Goal: Task Accomplishment & Management: Manage account settings

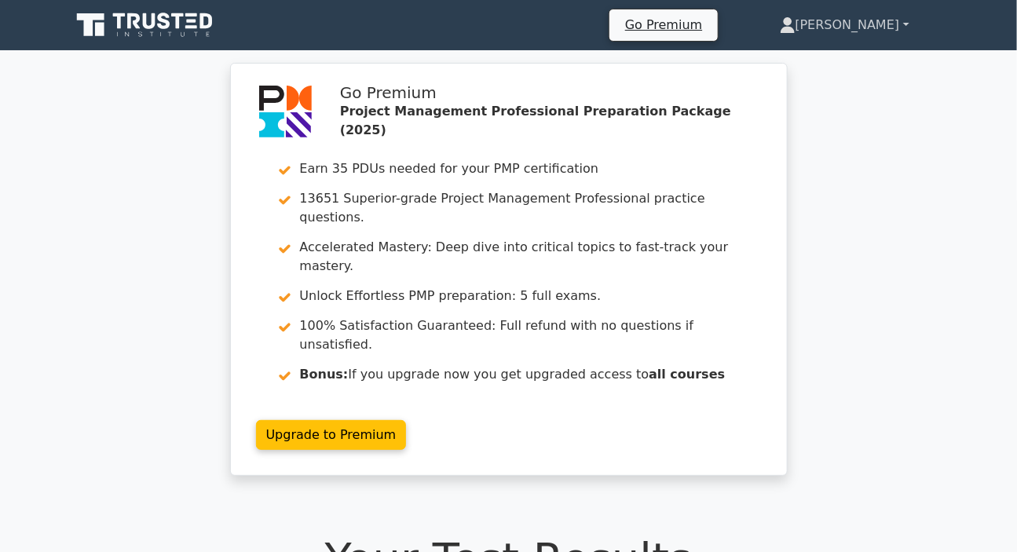
click at [872, 29] on link "[PERSON_NAME]" at bounding box center [844, 24] width 205 height 31
click at [828, 55] on link "Profile" at bounding box center [805, 61] width 124 height 25
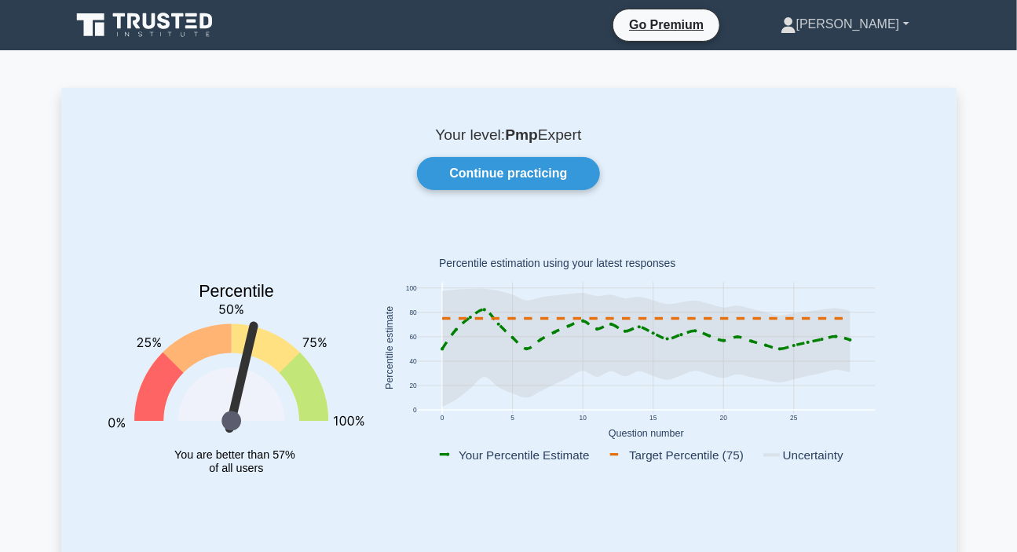
click at [890, 27] on link "[PERSON_NAME]" at bounding box center [845, 24] width 204 height 31
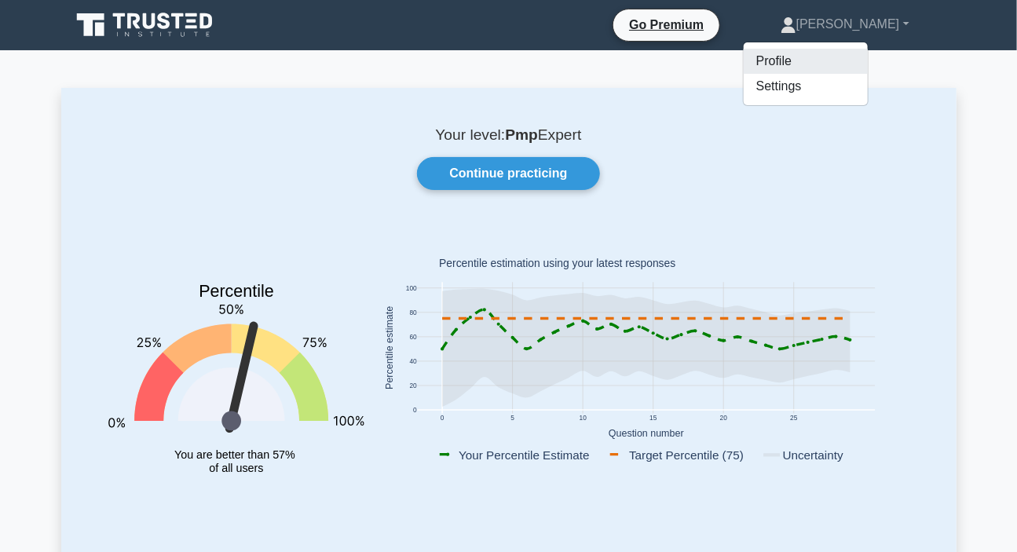
click at [826, 60] on link "Profile" at bounding box center [806, 61] width 124 height 25
